Goal: Navigation & Orientation: Find specific page/section

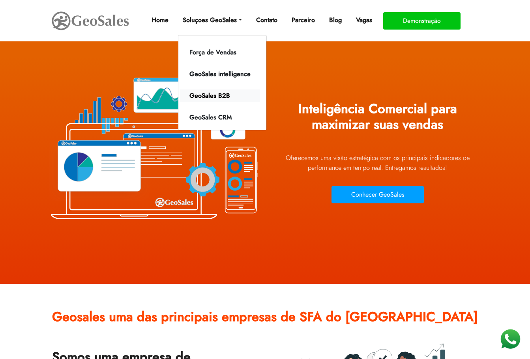
click at [197, 97] on link "GeoSales B2B" at bounding box center [220, 96] width 80 height 13
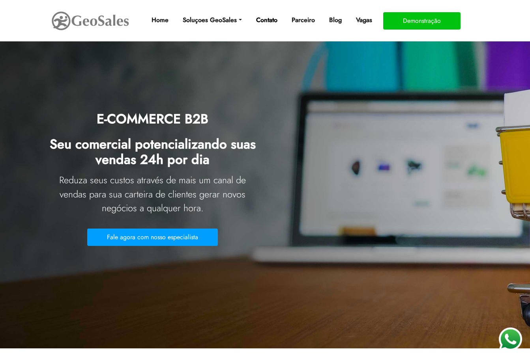
click at [263, 19] on link "Contato" at bounding box center [267, 20] width 28 height 16
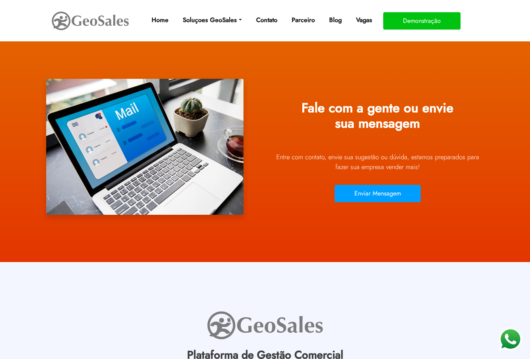
click at [88, 26] on img at bounding box center [90, 21] width 79 height 22
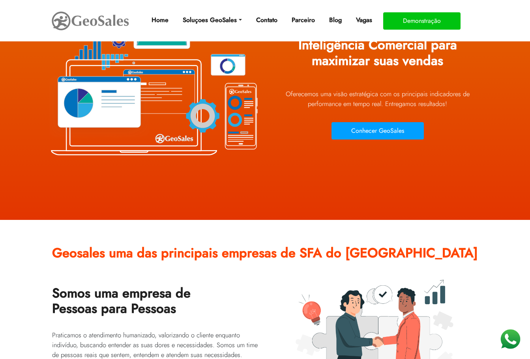
scroll to position [80, 0]
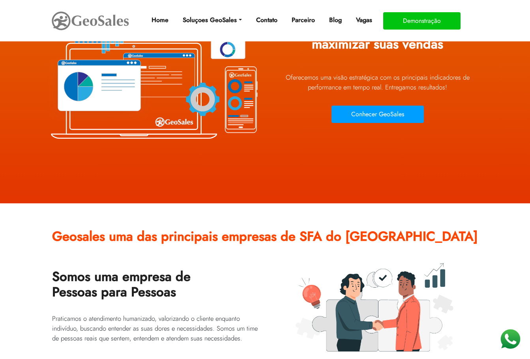
click at [263, 239] on h2 "Geosales uma das principais empresas de SFA do Brasil" at bounding box center [265, 239] width 426 height 33
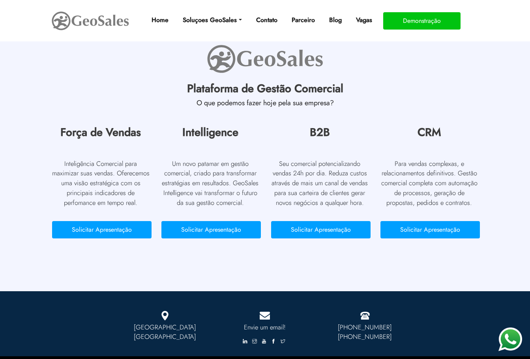
scroll to position [3646, 0]
